Goal: Task Accomplishment & Management: Use online tool/utility

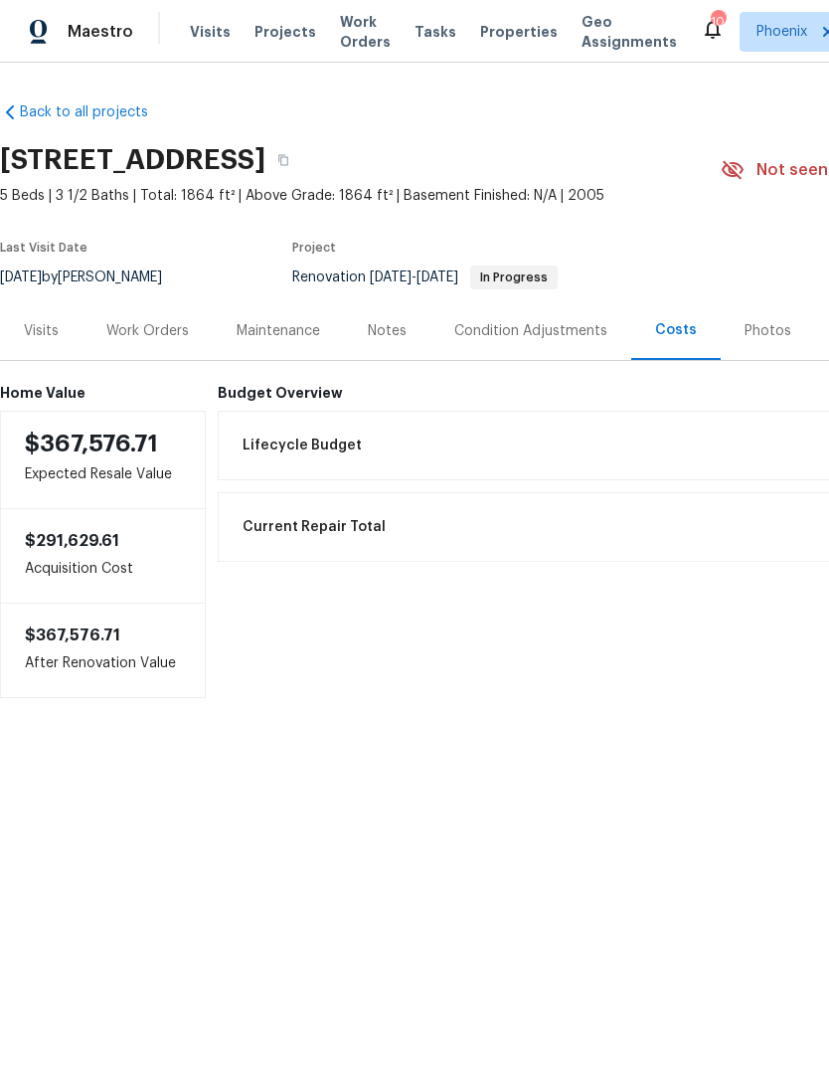
click at [168, 349] on div "Work Orders" at bounding box center [148, 330] width 130 height 59
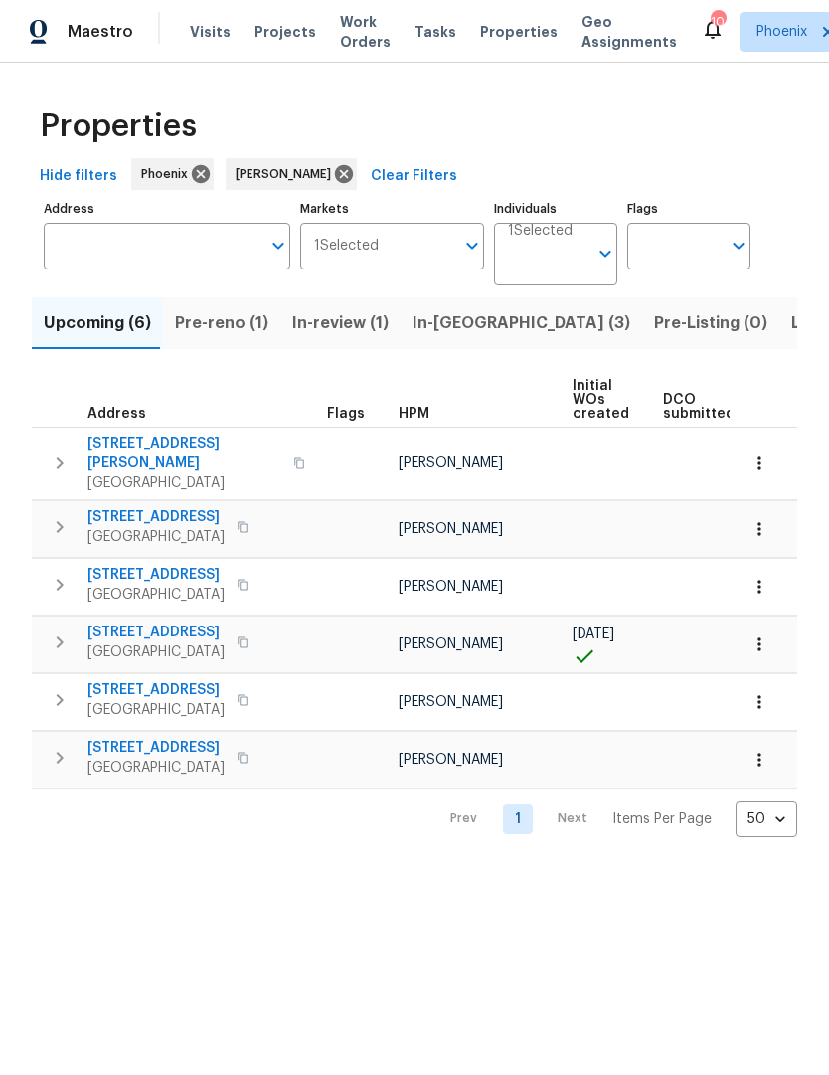
click at [204, 325] on span "Pre-reno (1)" at bounding box center [221, 323] width 93 height 28
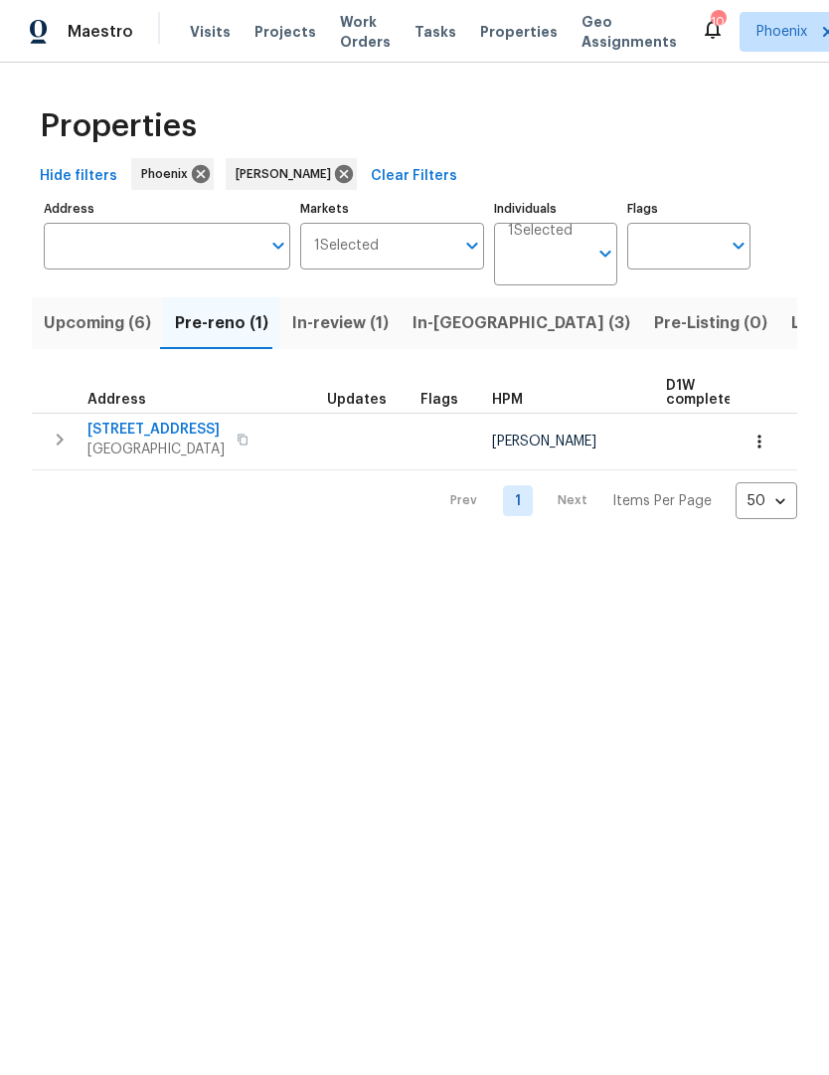
click at [155, 431] on span "21911 S 215th St" at bounding box center [155, 430] width 137 height 20
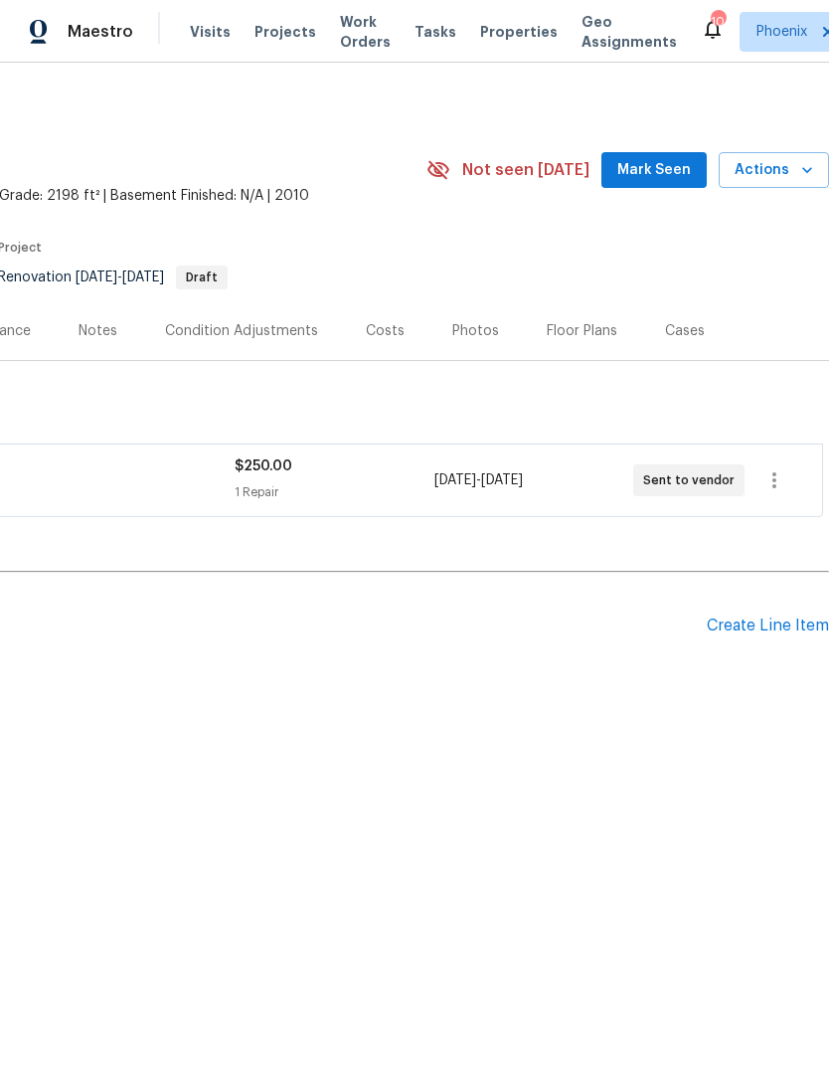
scroll to position [0, 294]
click at [379, 331] on div "Costs" at bounding box center [385, 331] width 39 height 20
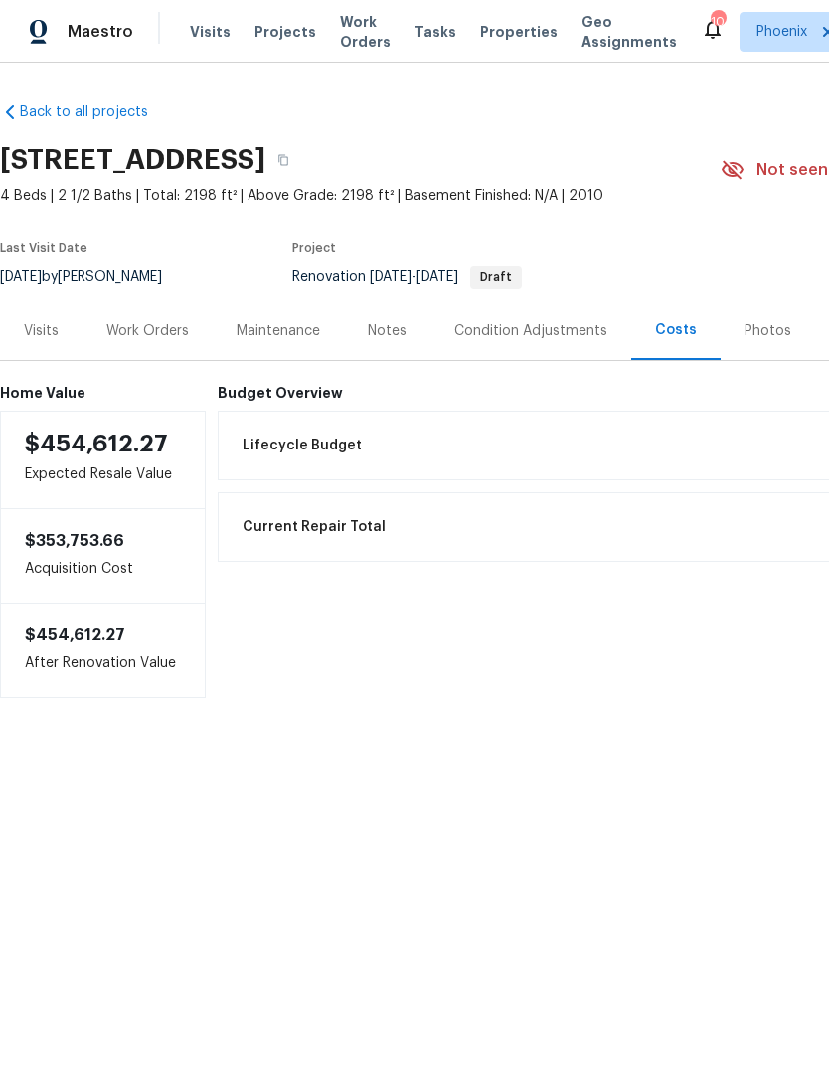
click at [161, 323] on div "Work Orders" at bounding box center [147, 331] width 83 height 20
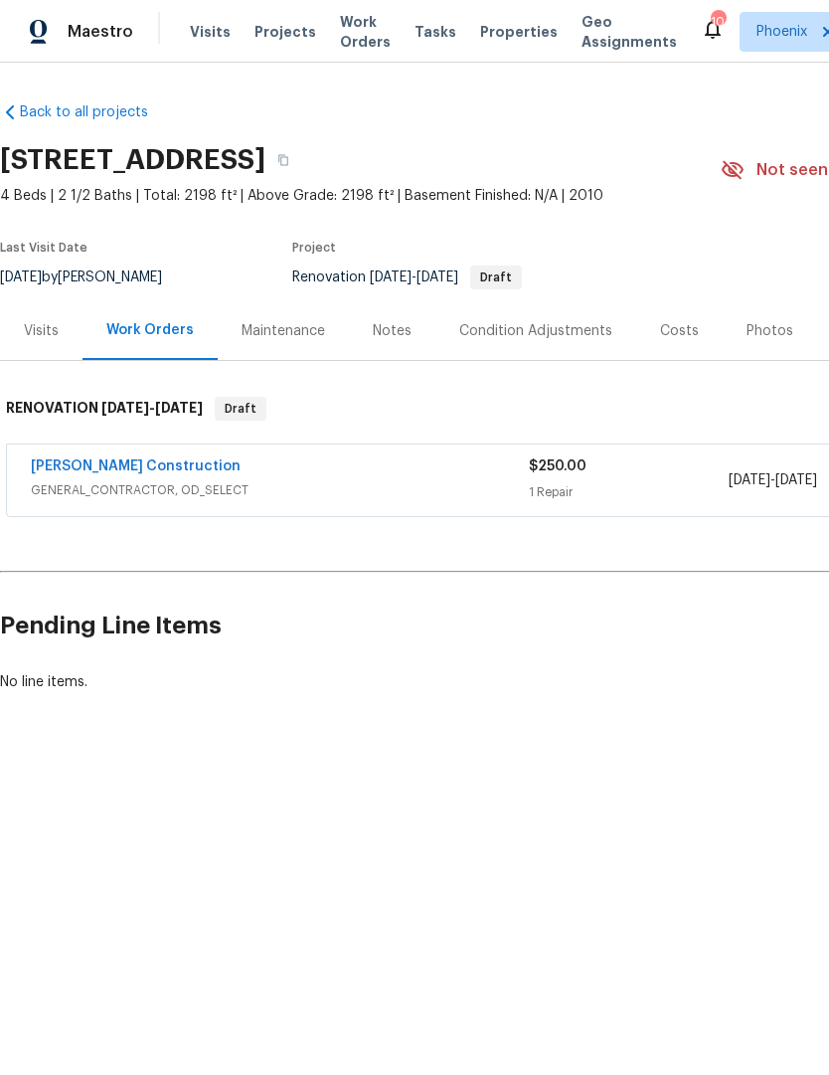
click at [152, 467] on link "[PERSON_NAME] Construction" at bounding box center [136, 466] width 210 height 14
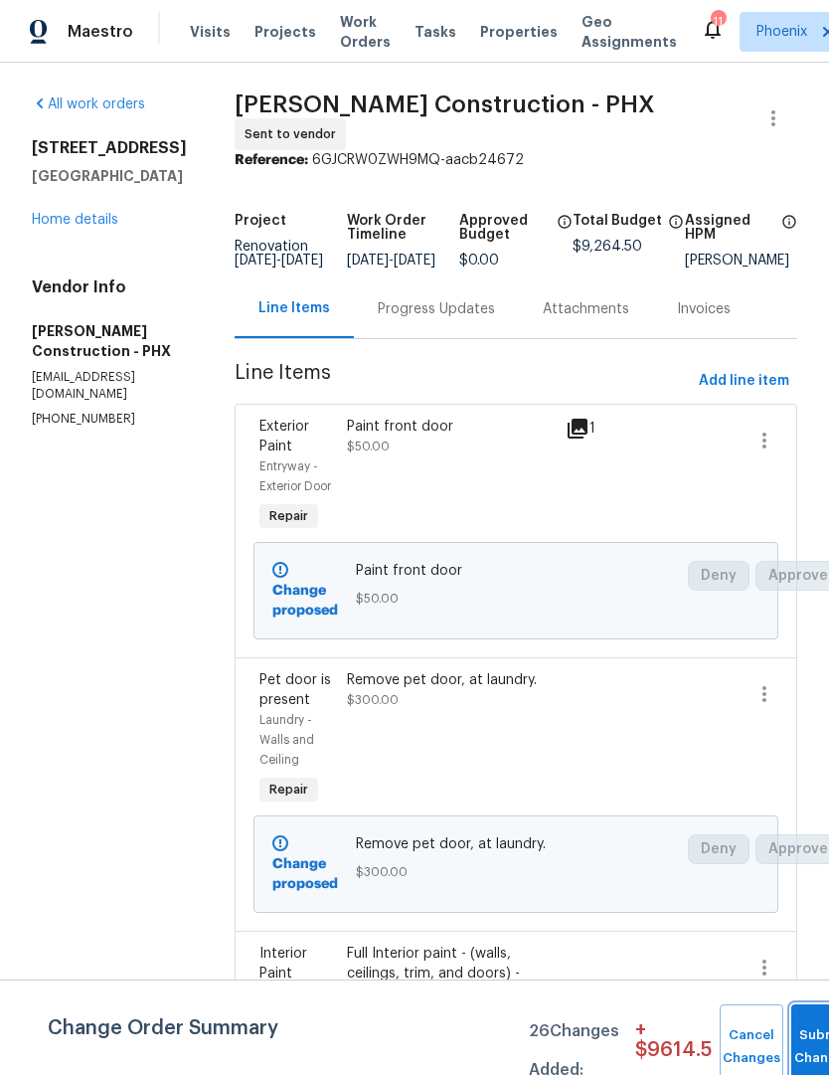
click at [797, 716] on button "Submit Changes" at bounding box center [823, 1047] width 64 height 86
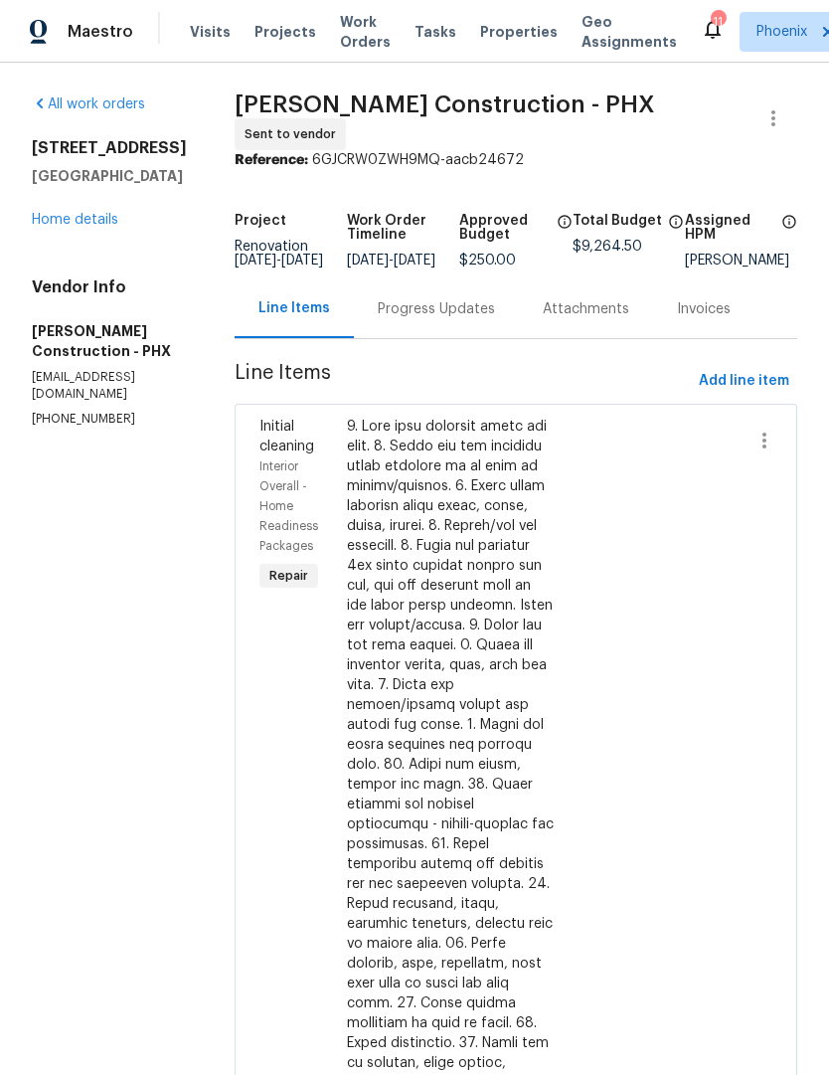
click at [53, 227] on link "Home details" at bounding box center [75, 220] width 86 height 14
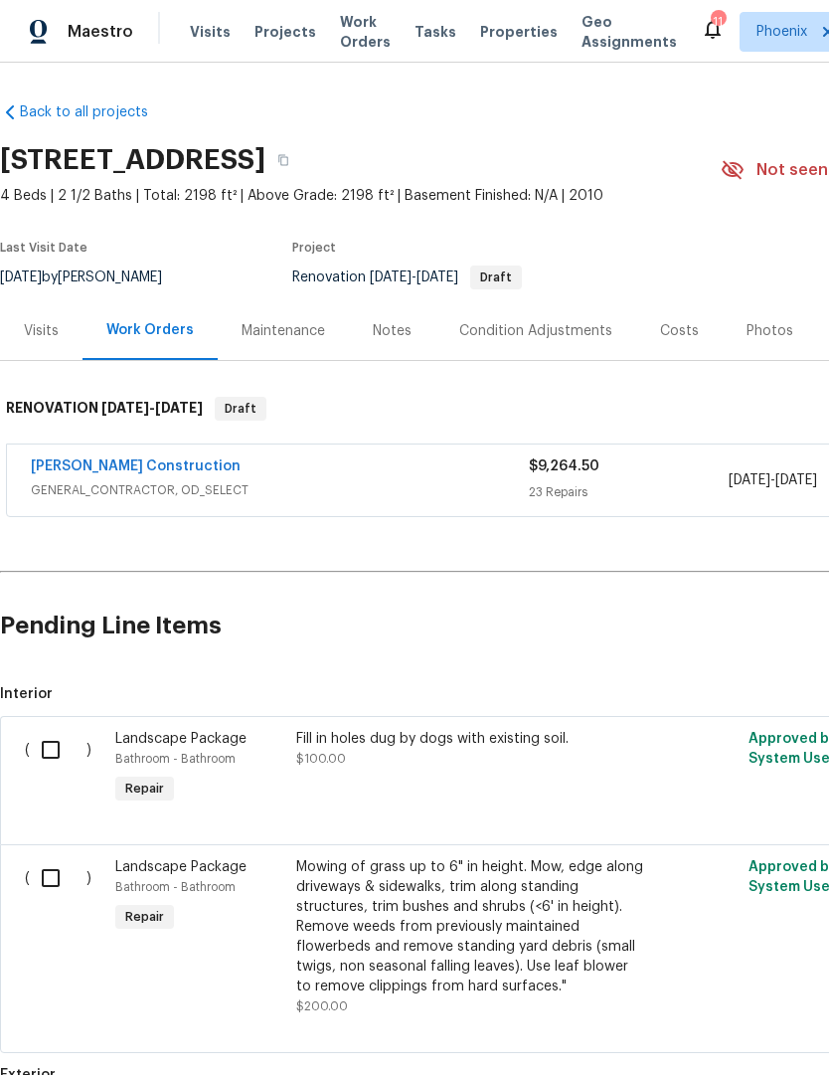
click at [686, 340] on div "Costs" at bounding box center [679, 331] width 39 height 20
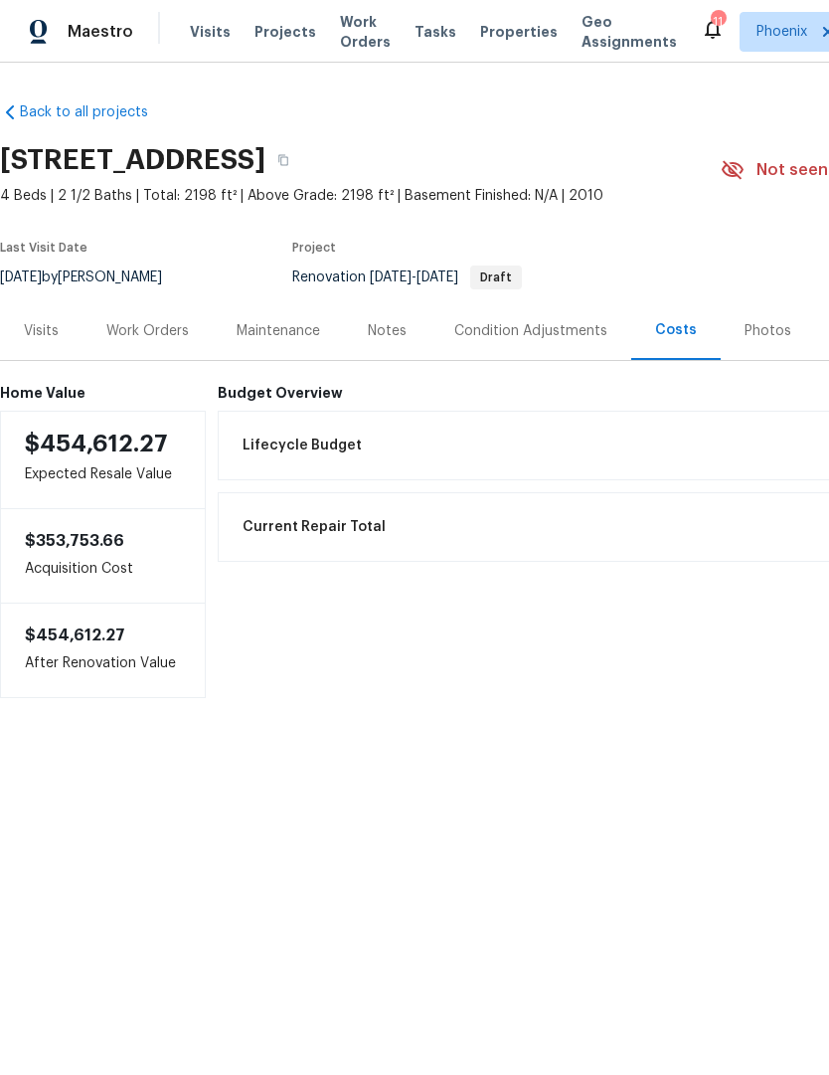
scroll to position [0, 1]
click at [139, 323] on div "Work Orders" at bounding box center [146, 331] width 83 height 20
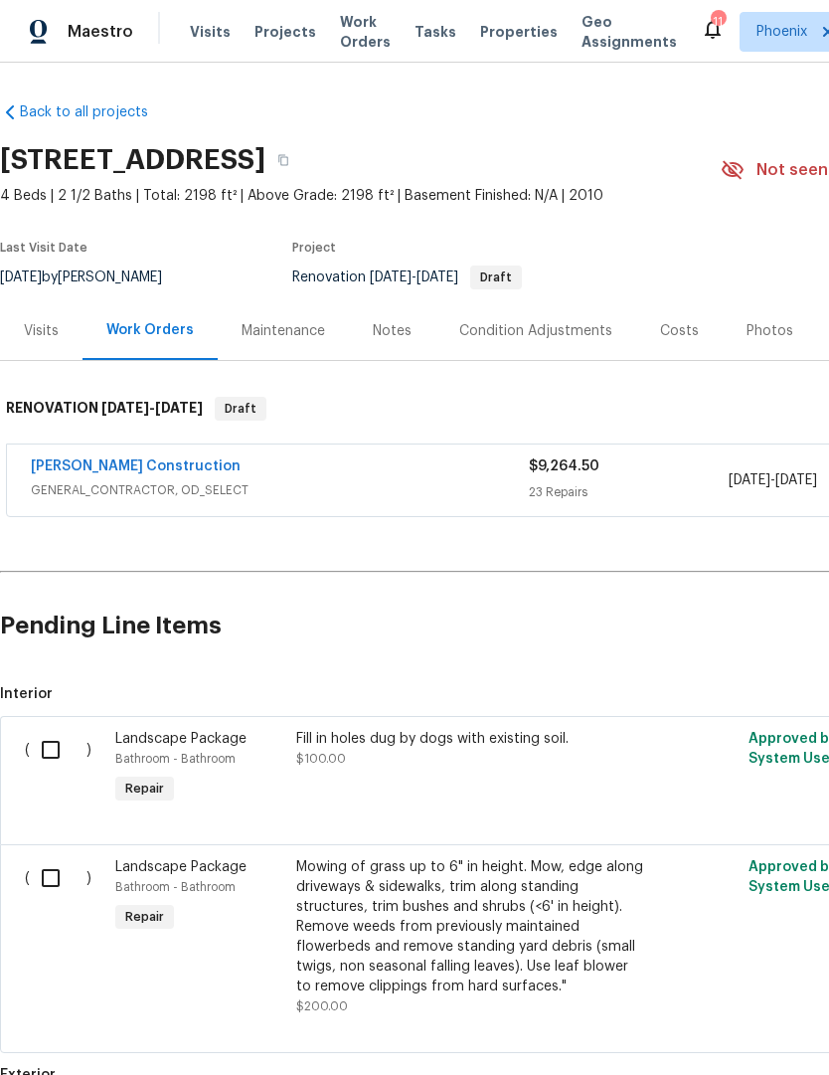
click at [129, 459] on link "[PERSON_NAME] Construction" at bounding box center [136, 466] width 210 height 14
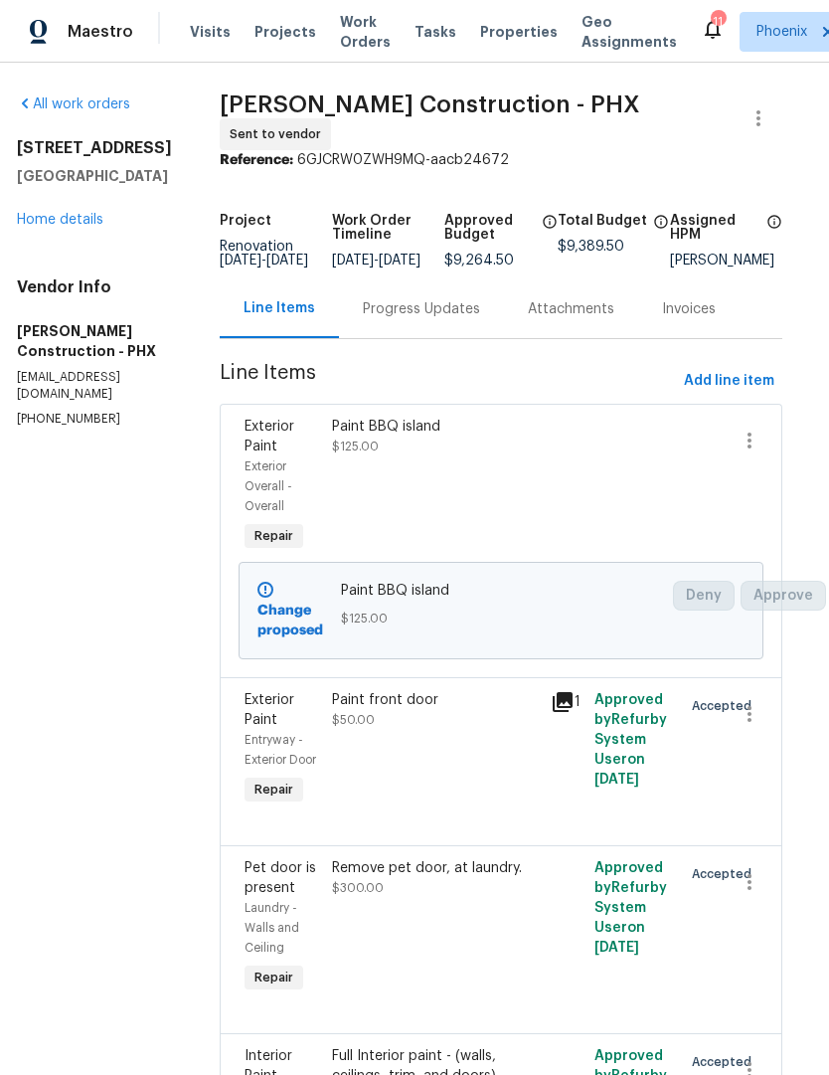
scroll to position [0, 15]
